Goal: Task Accomplishment & Management: Use online tool/utility

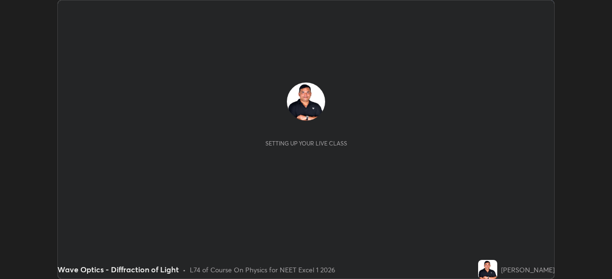
scroll to position [279, 611]
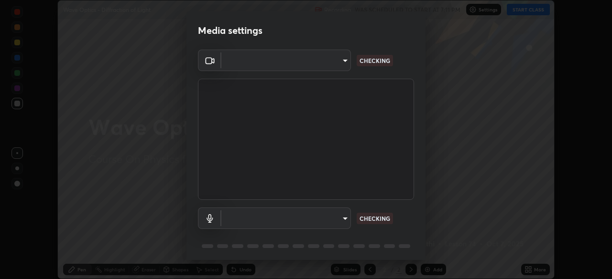
click at [325, 216] on body "Erase all Wave Optics - Diffraction of Light Recording WAS SCHEDULED TO START A…" at bounding box center [306, 139] width 612 height 279
type input "a4e4d34a81fa093629e82a09c8f5b6e600f696cc3d223142969851568b1512d5"
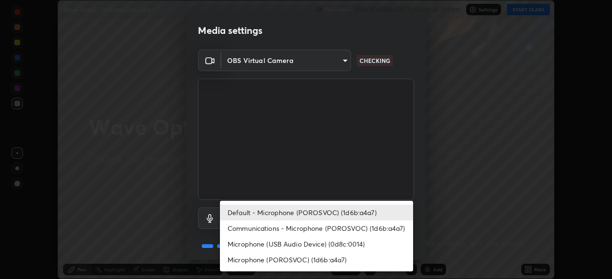
click at [316, 257] on li "Microphone (POROSVOC) (1d6b:a4a7)" at bounding box center [316, 260] width 193 height 16
type input "45ee9585c3516354bbc68ebe9fda96d54f3a81715ffeee11b0e9d0b64ce873fa"
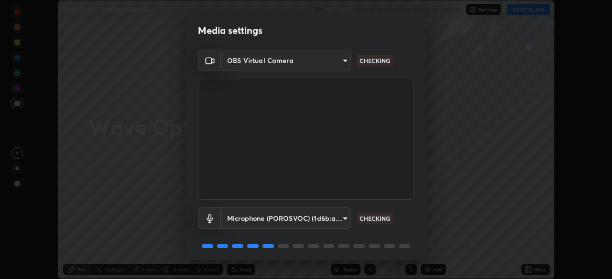
scroll to position [34, 0]
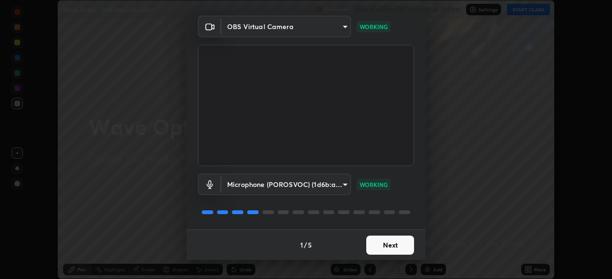
click at [386, 239] on button "Next" at bounding box center [390, 245] width 48 height 19
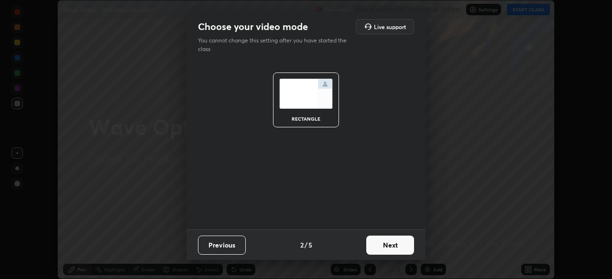
scroll to position [0, 0]
click at [389, 242] on button "Next" at bounding box center [390, 245] width 48 height 19
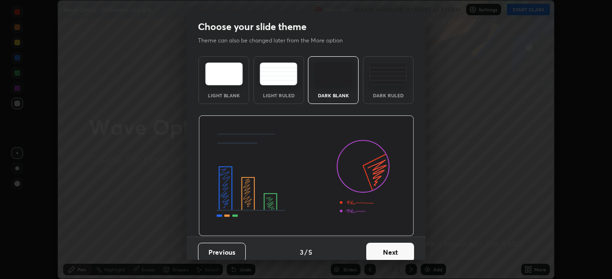
click at [391, 246] on button "Next" at bounding box center [390, 252] width 48 height 19
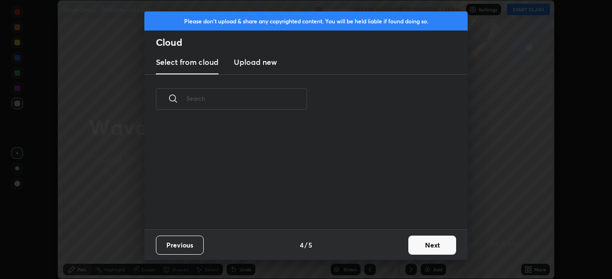
scroll to position [106, 307]
click at [419, 241] on button "Next" at bounding box center [432, 245] width 48 height 19
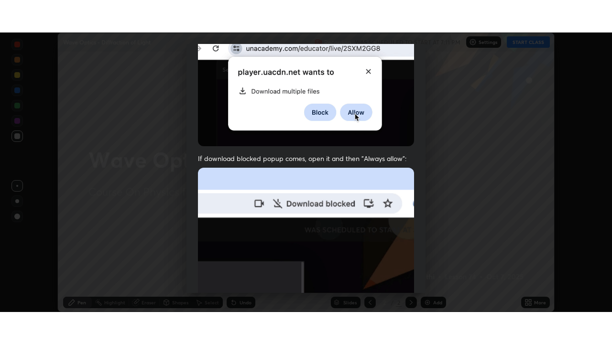
scroll to position [229, 0]
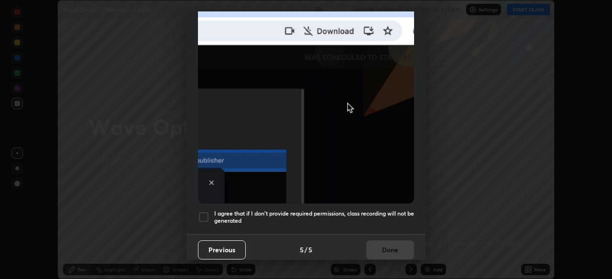
click at [204, 212] on div at bounding box center [203, 217] width 11 height 11
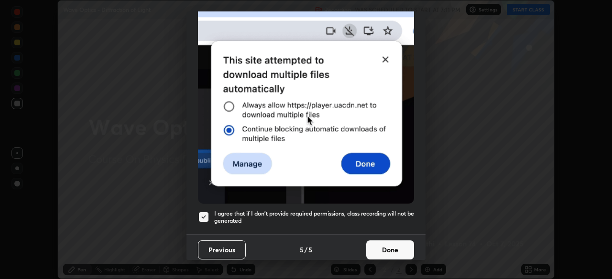
click at [386, 241] on button "Done" at bounding box center [390, 250] width 48 height 19
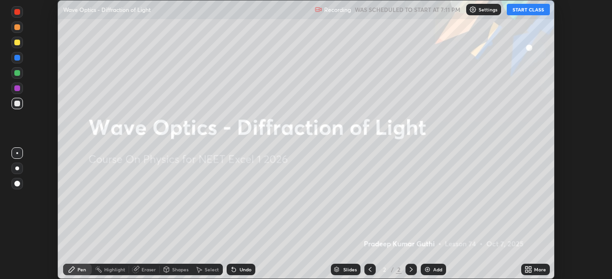
click at [526, 11] on button "START CLASS" at bounding box center [527, 9] width 43 height 11
click at [438, 268] on div "Add" at bounding box center [437, 270] width 9 height 5
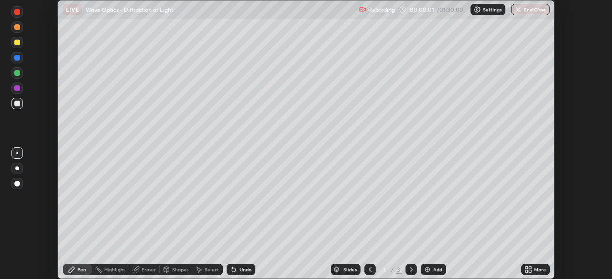
click at [531, 268] on icon at bounding box center [529, 268] width 2 height 2
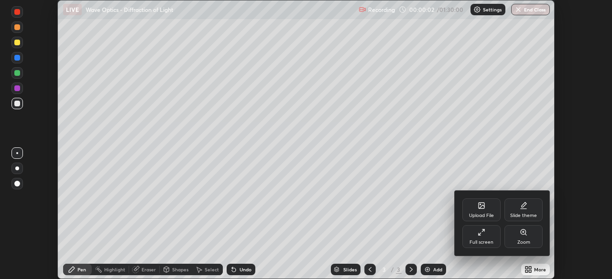
click at [484, 236] on icon at bounding box center [481, 233] width 8 height 8
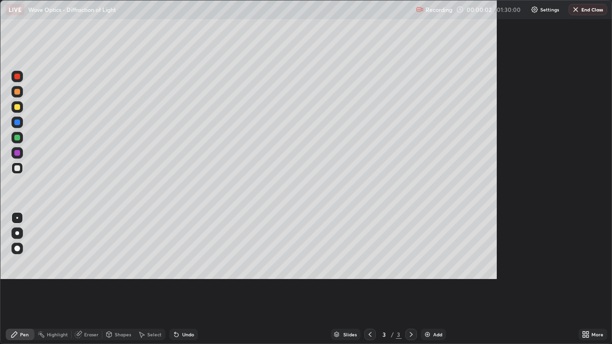
scroll to position [344, 612]
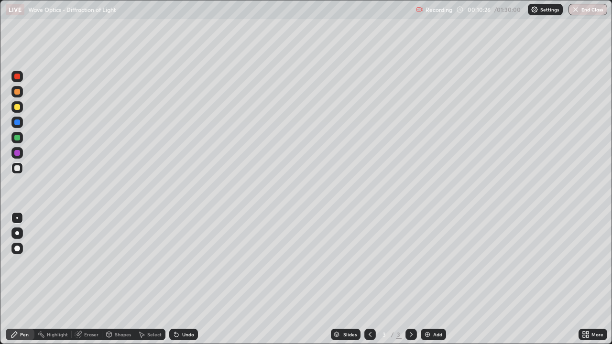
click at [17, 108] on div at bounding box center [17, 107] width 6 height 6
click at [17, 107] on div at bounding box center [17, 107] width 6 height 6
click at [89, 279] on div "Eraser" at bounding box center [91, 334] width 14 height 5
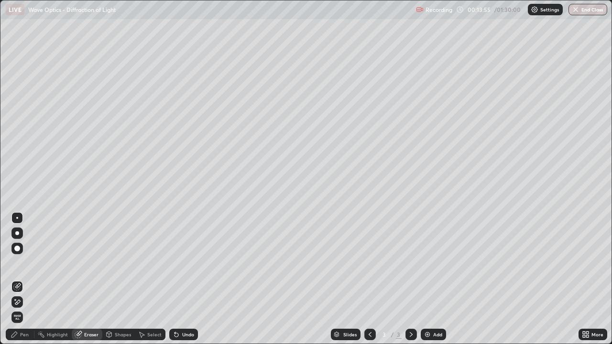
click at [17, 279] on icon at bounding box center [15, 335] width 8 height 8
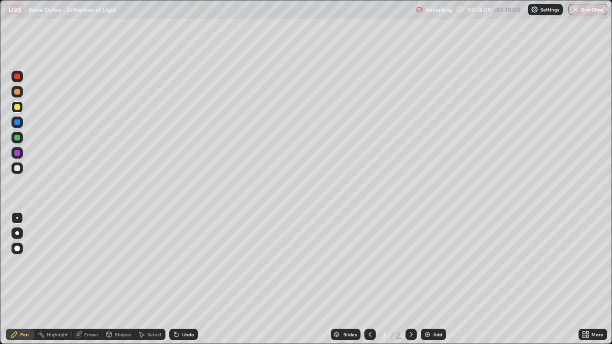
click at [18, 167] on div at bounding box center [17, 168] width 6 height 6
click at [16, 104] on div at bounding box center [17, 107] width 6 height 6
click at [19, 136] on div at bounding box center [17, 138] width 6 height 6
click at [184, 279] on div "Undo" at bounding box center [188, 334] width 12 height 5
click at [187, 279] on div "Undo" at bounding box center [188, 334] width 12 height 5
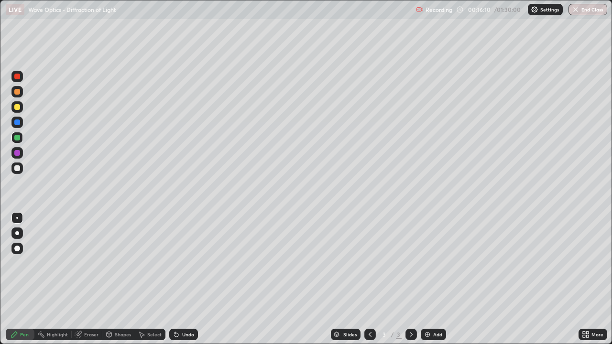
click at [182, 279] on div "Undo" at bounding box center [188, 334] width 12 height 5
click at [16, 170] on div at bounding box center [17, 168] width 6 height 6
click at [19, 166] on div at bounding box center [17, 168] width 6 height 6
click at [18, 138] on div at bounding box center [17, 138] width 6 height 6
click at [16, 168] on div at bounding box center [17, 168] width 6 height 6
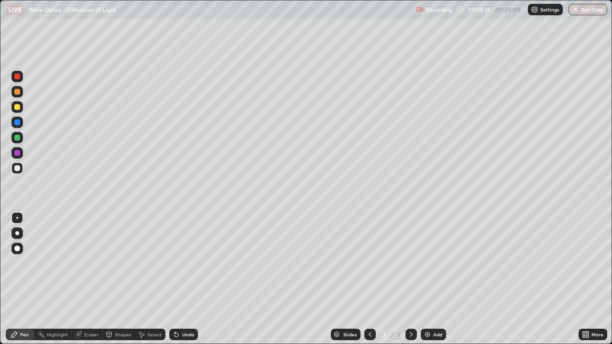
click at [17, 109] on div at bounding box center [17, 107] width 6 height 6
click at [148, 279] on div "Select" at bounding box center [154, 334] width 14 height 5
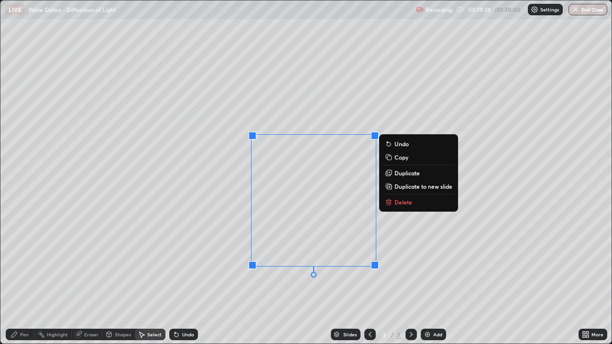
click at [402, 202] on p "Delete" at bounding box center [403, 202] width 18 height 8
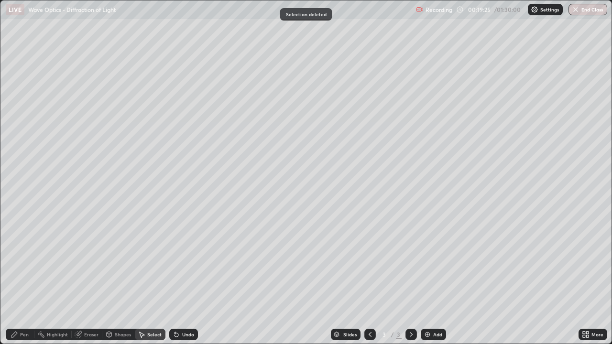
click at [23, 279] on div "Pen" at bounding box center [24, 334] width 9 height 5
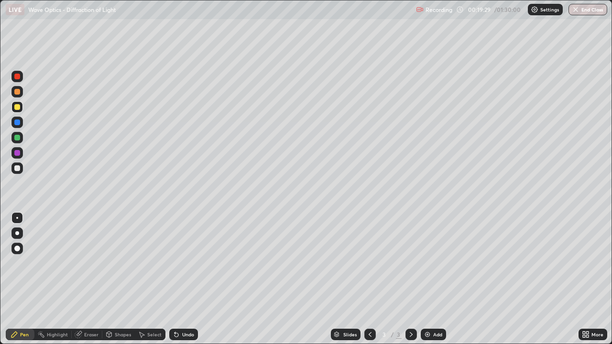
click at [17, 169] on div at bounding box center [17, 168] width 6 height 6
click at [15, 109] on div at bounding box center [16, 106] width 11 height 11
click at [21, 170] on div at bounding box center [16, 167] width 11 height 11
click at [19, 122] on div at bounding box center [17, 122] width 6 height 6
click at [19, 168] on div at bounding box center [17, 168] width 6 height 6
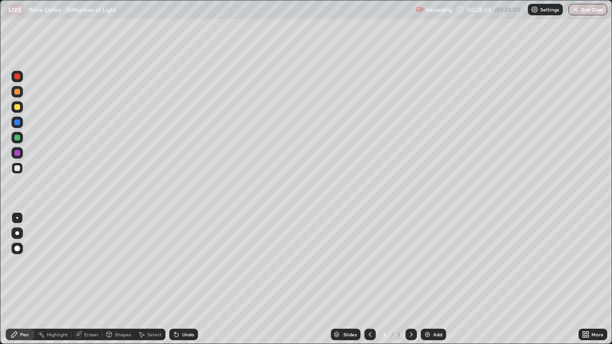
click at [16, 93] on div at bounding box center [17, 92] width 6 height 6
click at [182, 279] on div "Undo" at bounding box center [183, 334] width 29 height 11
click at [184, 279] on div "Undo" at bounding box center [183, 334] width 29 height 11
click at [185, 279] on div "Undo" at bounding box center [188, 334] width 12 height 5
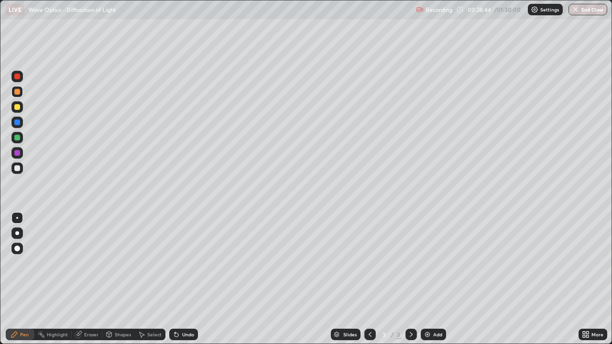
click at [185, 279] on div "Undo" at bounding box center [188, 334] width 12 height 5
click at [19, 170] on div at bounding box center [17, 168] width 6 height 6
click at [425, 279] on div "Add" at bounding box center [432, 334] width 25 height 11
click at [19, 109] on div at bounding box center [17, 107] width 6 height 6
click at [18, 169] on div at bounding box center [17, 168] width 6 height 6
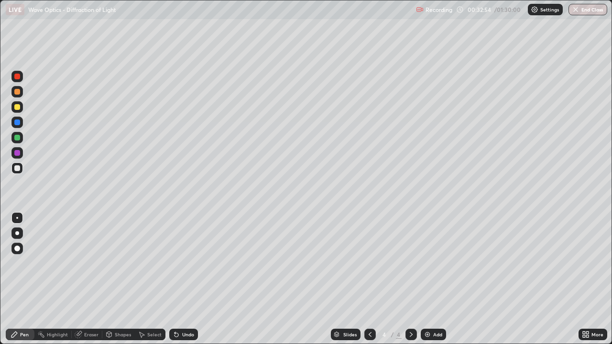
click at [15, 92] on div at bounding box center [17, 92] width 6 height 6
click at [17, 106] on div at bounding box center [17, 107] width 6 height 6
click at [182, 279] on div "Undo" at bounding box center [188, 334] width 12 height 5
click at [183, 279] on div "Undo" at bounding box center [183, 334] width 29 height 11
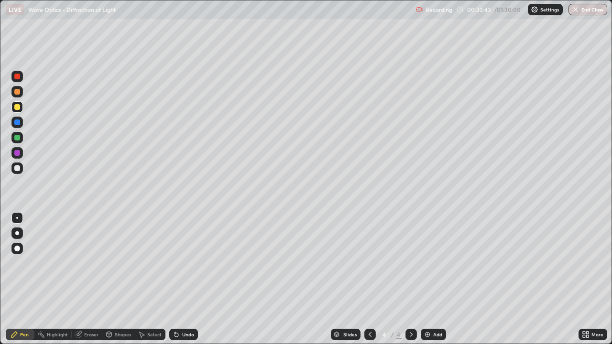
click at [183, 279] on div "Undo" at bounding box center [183, 334] width 29 height 11
click at [182, 279] on div "Undo" at bounding box center [188, 334] width 12 height 5
click at [369, 279] on icon at bounding box center [370, 335] width 8 height 8
click at [187, 279] on div "Undo" at bounding box center [188, 334] width 12 height 5
click at [180, 279] on div "Undo" at bounding box center [183, 334] width 29 height 11
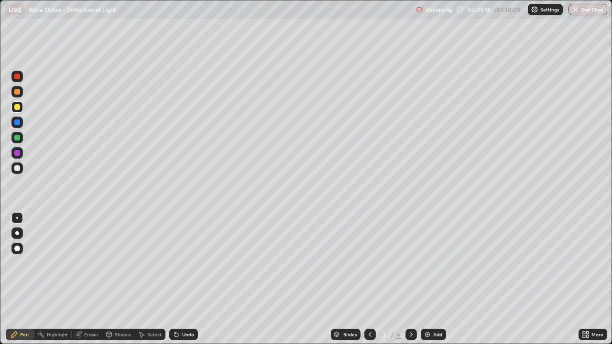
click at [182, 279] on div "Undo" at bounding box center [183, 334] width 29 height 11
click at [182, 279] on div "Undo" at bounding box center [188, 334] width 12 height 5
click at [409, 279] on icon at bounding box center [410, 334] width 3 height 5
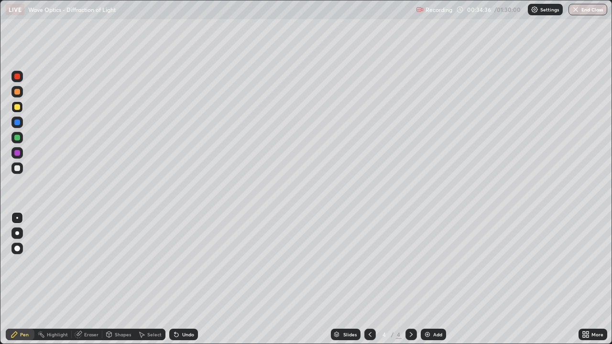
click at [179, 279] on div "Undo" at bounding box center [183, 334] width 29 height 11
click at [182, 279] on div "Undo" at bounding box center [188, 334] width 12 height 5
click at [179, 279] on div "Undo" at bounding box center [183, 334] width 29 height 11
click at [18, 122] on div at bounding box center [17, 122] width 6 height 6
click at [17, 107] on div at bounding box center [17, 107] width 6 height 6
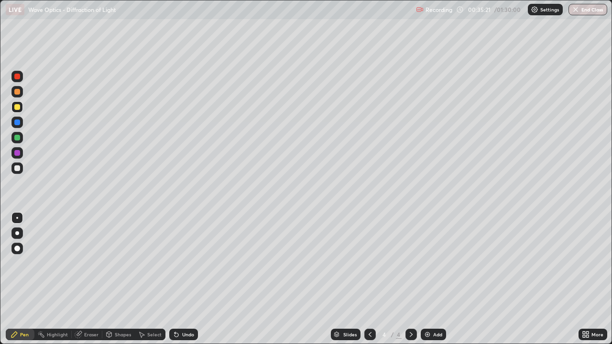
click at [92, 279] on div "Eraser" at bounding box center [91, 334] width 14 height 5
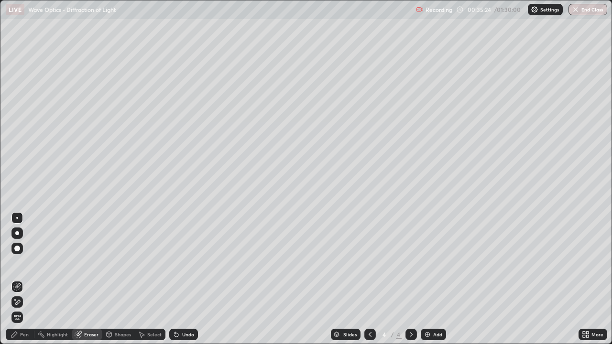
click at [20, 279] on div "Pen" at bounding box center [20, 334] width 29 height 11
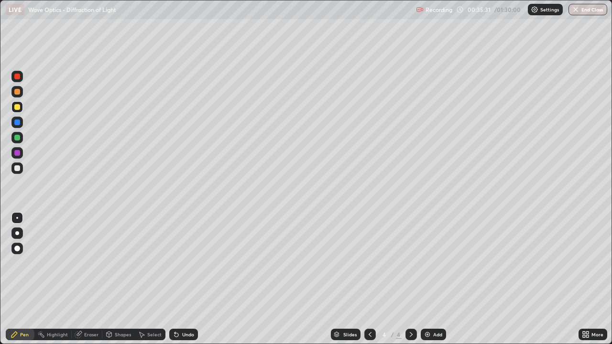
click at [18, 122] on div at bounding box center [17, 122] width 6 height 6
click at [18, 136] on div at bounding box center [17, 138] width 6 height 6
click at [18, 165] on div at bounding box center [17, 168] width 6 height 6
click at [17, 153] on div at bounding box center [17, 153] width 6 height 6
click at [180, 279] on div "Undo" at bounding box center [183, 334] width 29 height 11
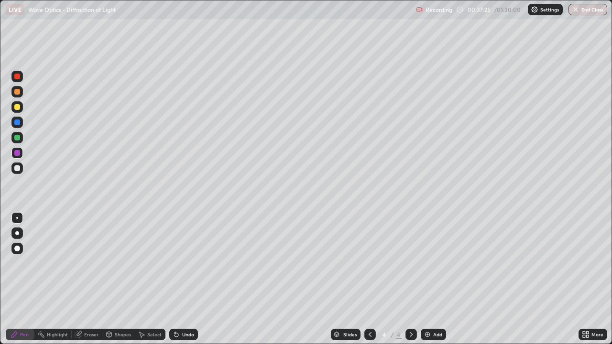
click at [180, 279] on div "Undo" at bounding box center [183, 334] width 29 height 11
click at [179, 279] on div "Undo" at bounding box center [183, 334] width 29 height 11
click at [184, 279] on div "Undo" at bounding box center [183, 334] width 29 height 11
click at [19, 168] on div at bounding box center [17, 168] width 6 height 6
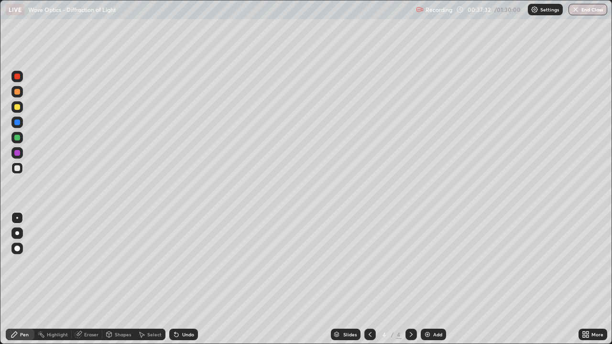
click at [18, 107] on div at bounding box center [17, 107] width 6 height 6
click at [16, 164] on div at bounding box center [16, 167] width 11 height 11
click at [21, 137] on div at bounding box center [16, 137] width 11 height 11
click at [15, 107] on div at bounding box center [17, 107] width 6 height 6
click at [368, 279] on div at bounding box center [369, 334] width 11 height 11
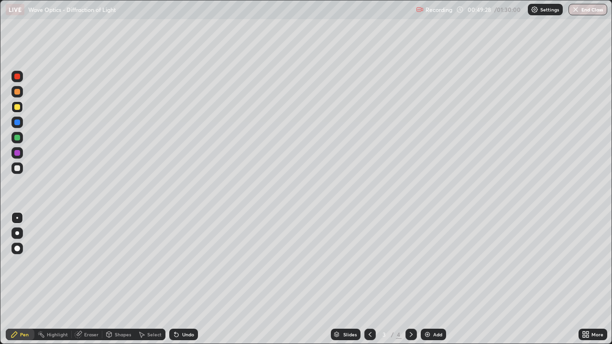
click at [408, 279] on icon at bounding box center [411, 335] width 8 height 8
click at [423, 279] on img at bounding box center [427, 335] width 8 height 8
click at [190, 279] on div "Undo" at bounding box center [188, 334] width 12 height 5
click at [191, 279] on div "Undo" at bounding box center [188, 334] width 12 height 5
click at [18, 168] on div at bounding box center [17, 168] width 6 height 6
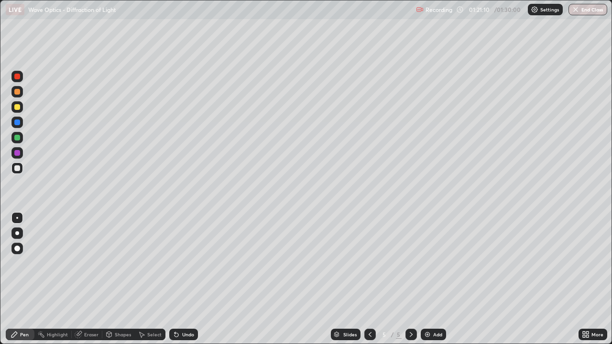
click at [88, 279] on div "Eraser" at bounding box center [91, 334] width 14 height 5
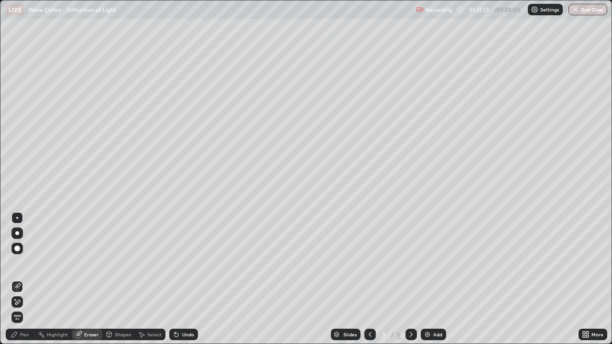
click at [26, 279] on div "Pen" at bounding box center [24, 334] width 9 height 5
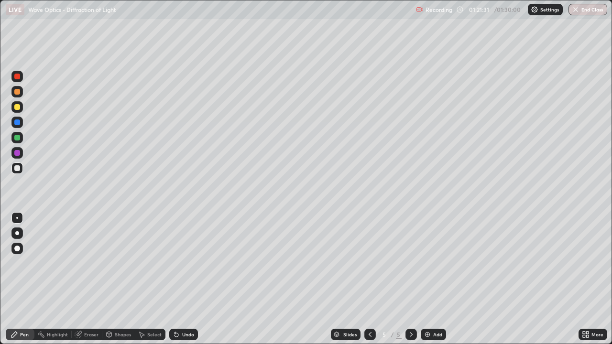
click at [22, 103] on div at bounding box center [16, 106] width 11 height 11
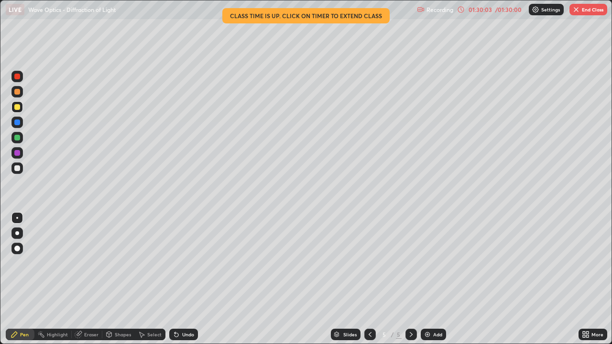
click at [588, 12] on button "End Class" at bounding box center [588, 9] width 38 height 11
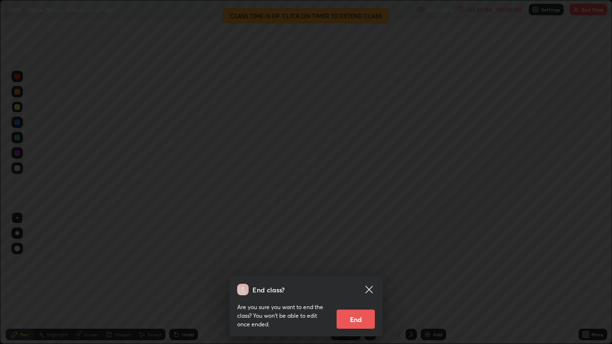
click at [361, 279] on button "End" at bounding box center [355, 319] width 38 height 19
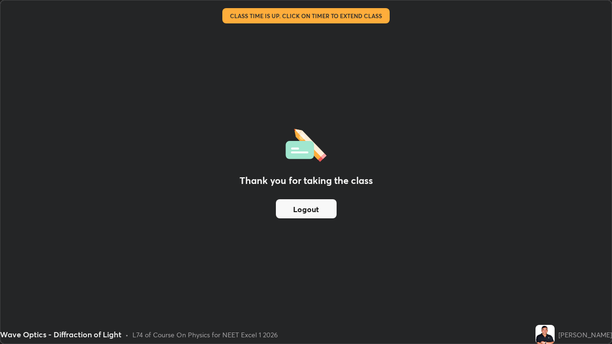
click at [325, 210] on button "Logout" at bounding box center [306, 208] width 61 height 19
